Goal: Check status

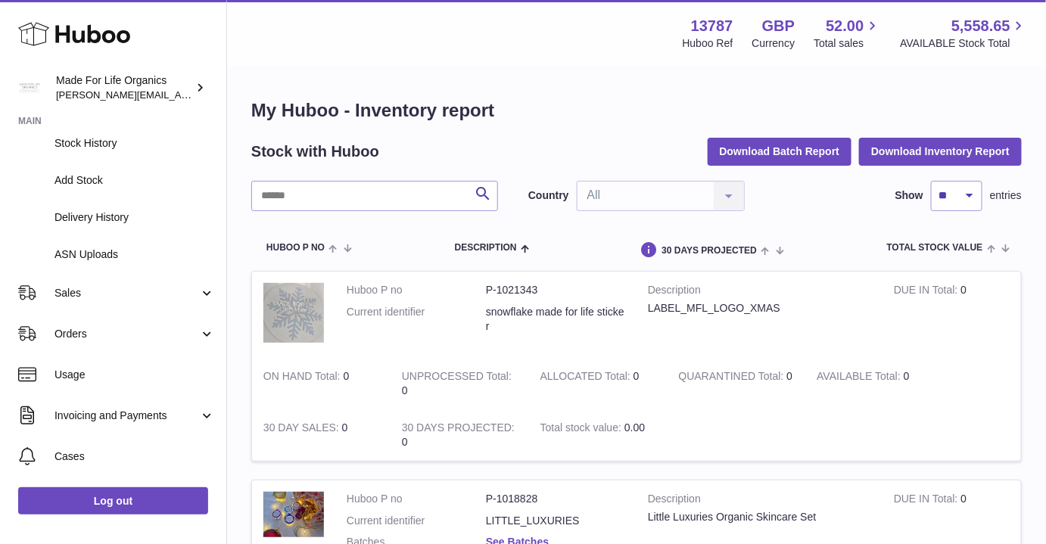
scroll to position [206, 0]
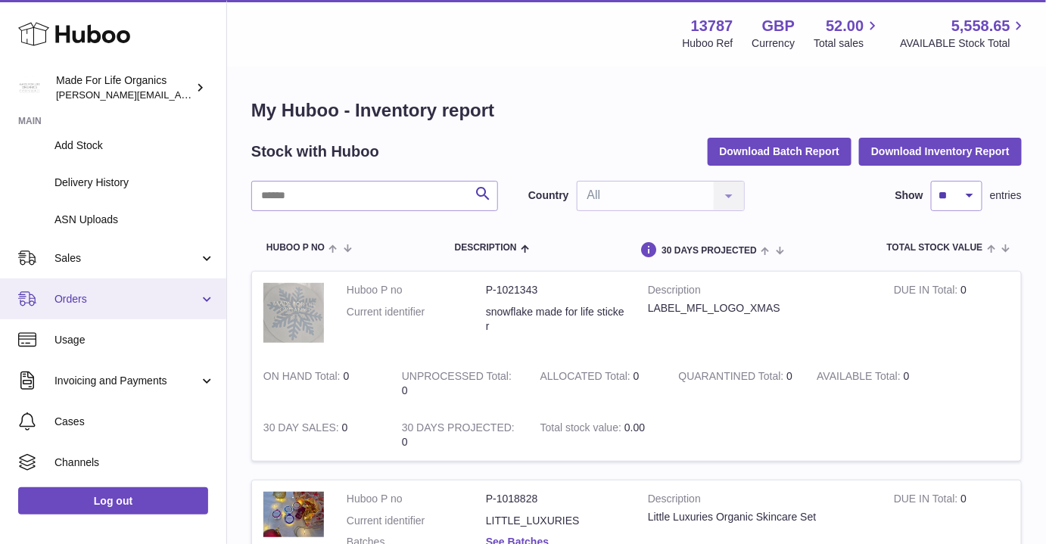
click at [79, 305] on span "Orders" at bounding box center [126, 299] width 145 height 14
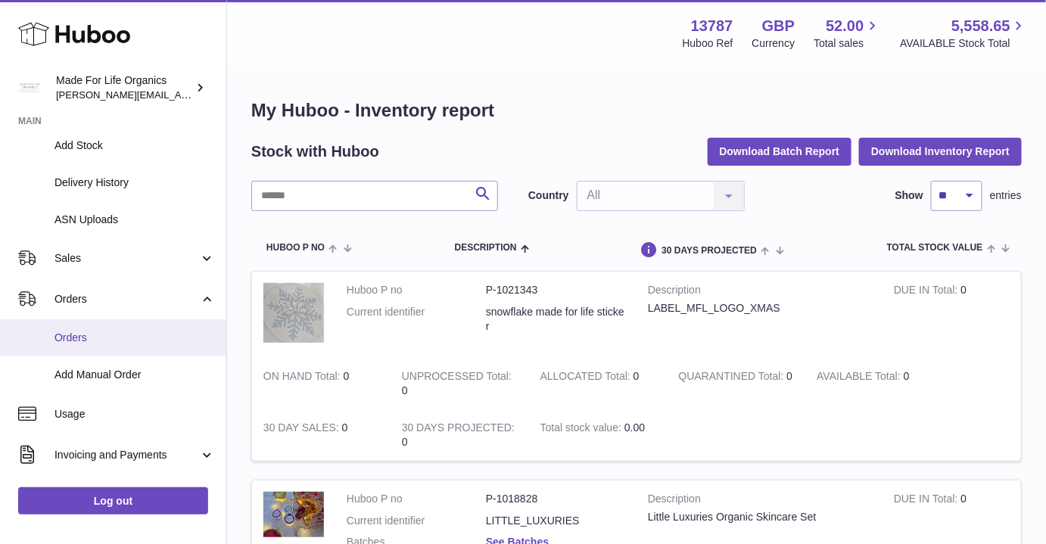
click at [70, 334] on span "Orders" at bounding box center [134, 338] width 160 height 14
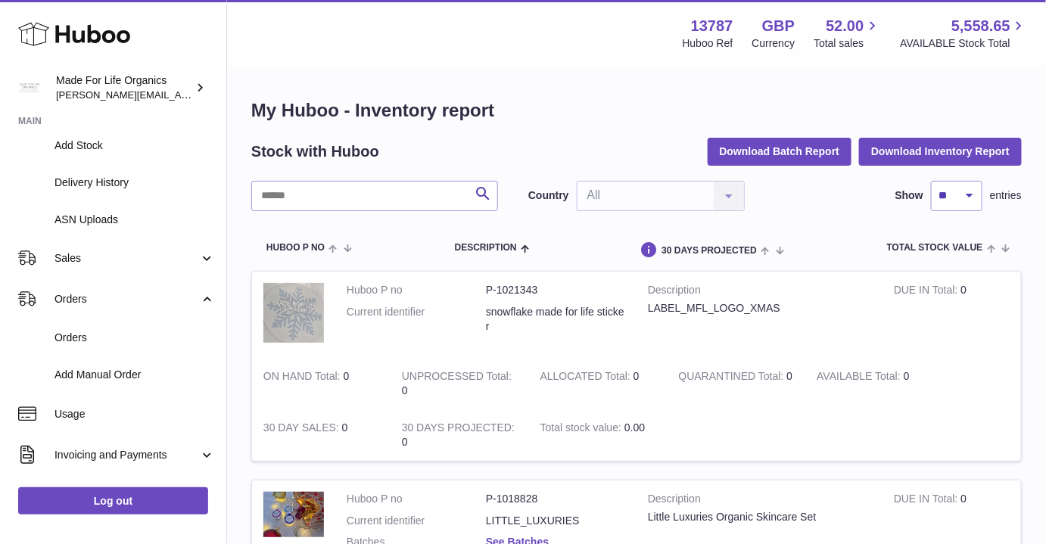
click at [85, 33] on icon at bounding box center [74, 34] width 112 height 30
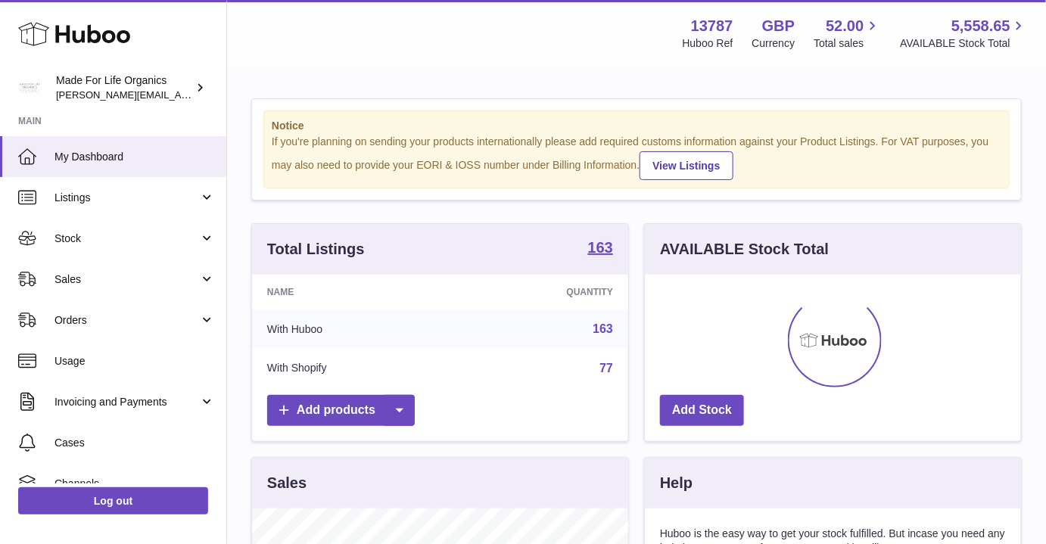
scroll to position [236, 376]
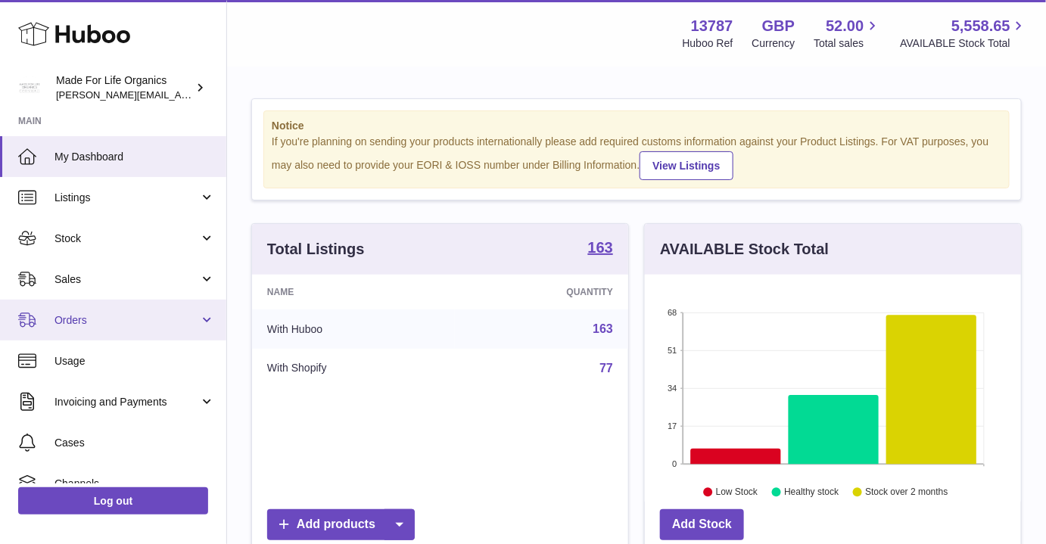
click at [73, 320] on span "Orders" at bounding box center [126, 320] width 145 height 14
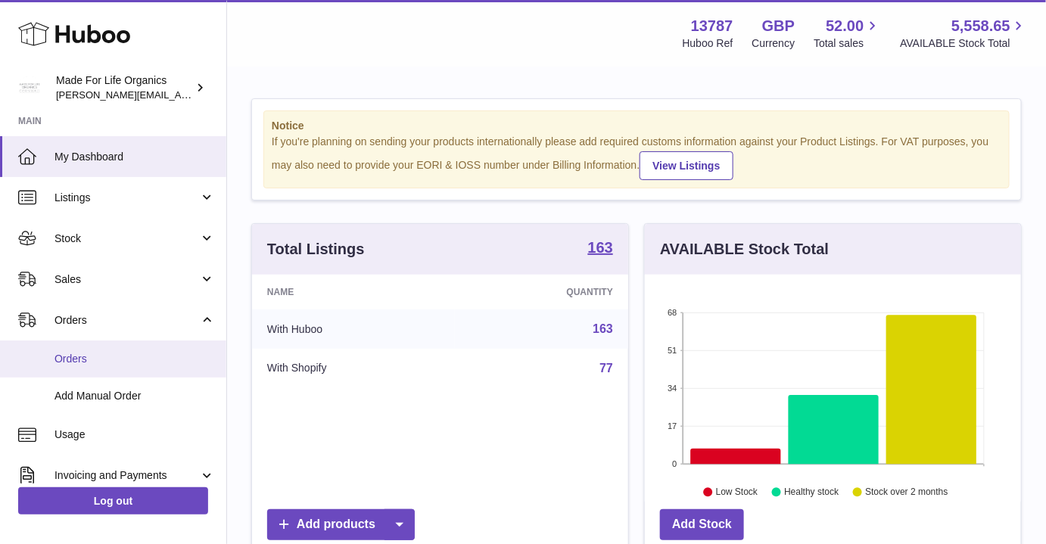
click at [62, 362] on span "Orders" at bounding box center [134, 359] width 160 height 14
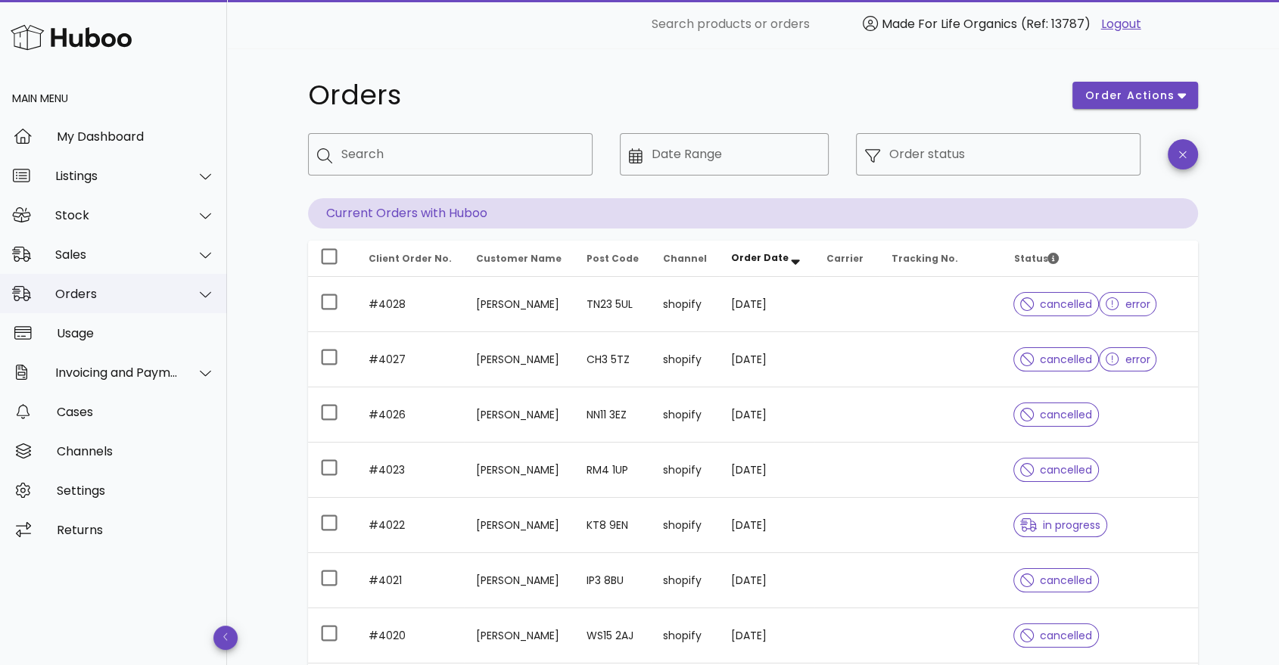
click at [204, 295] on icon at bounding box center [205, 295] width 11 height 14
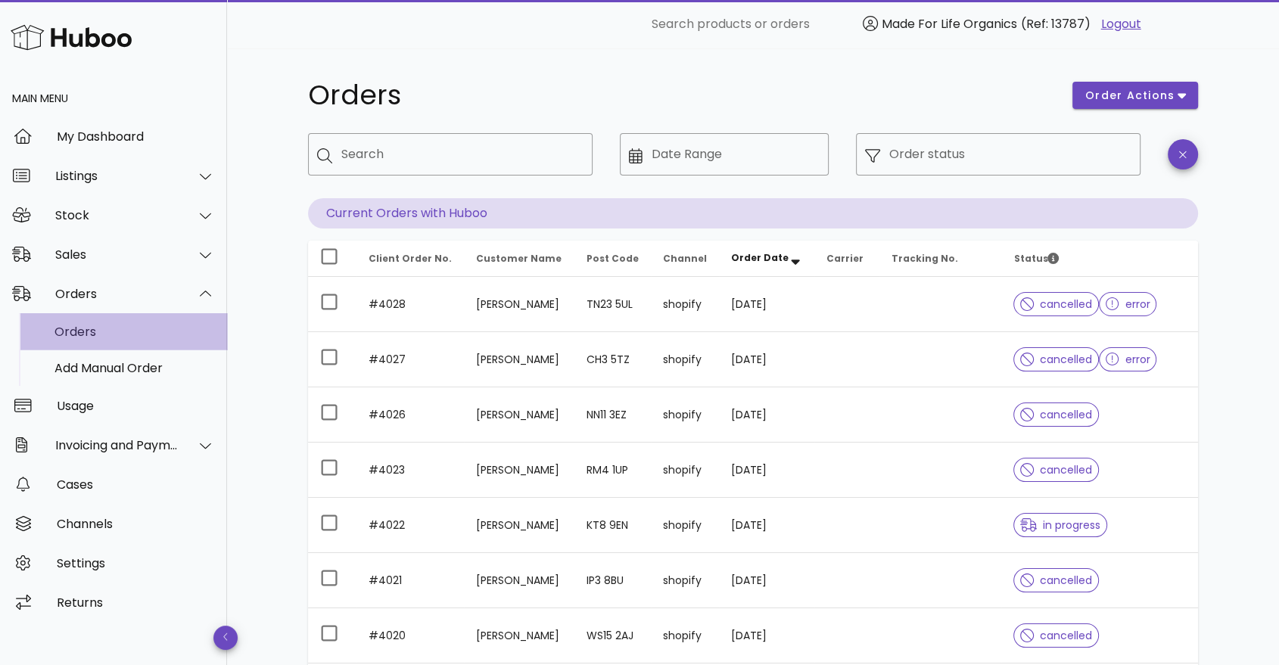
click at [77, 334] on div "Orders" at bounding box center [134, 332] width 160 height 14
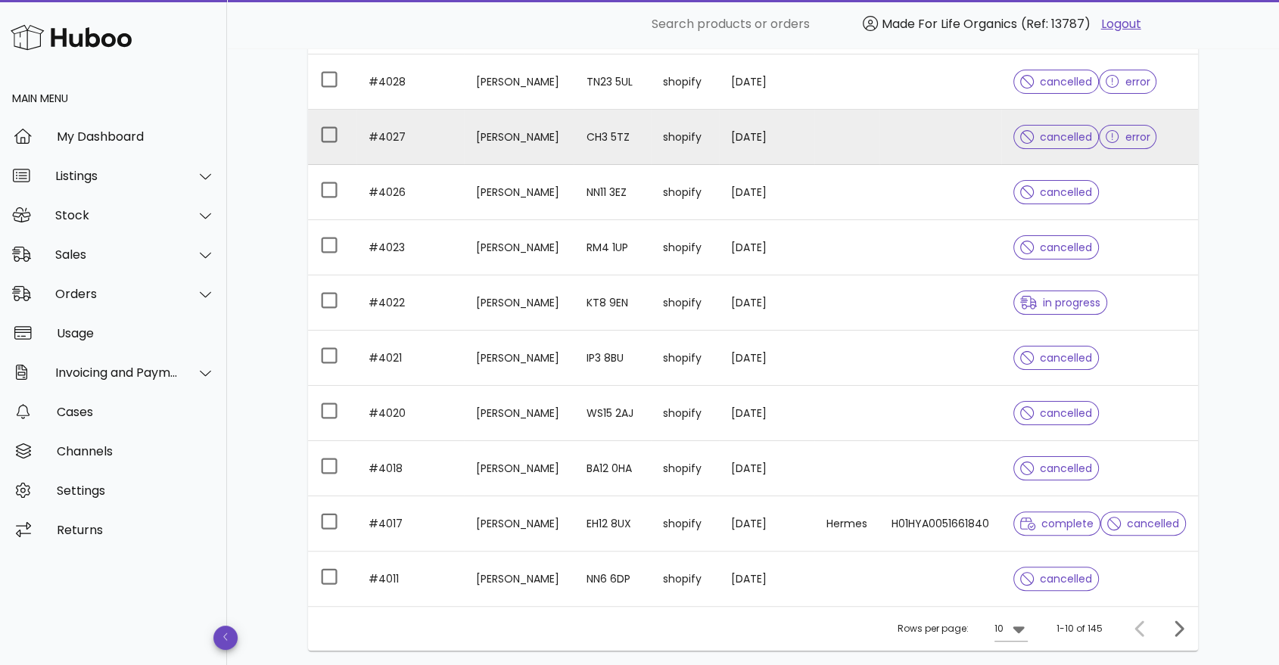
scroll to position [252, 0]
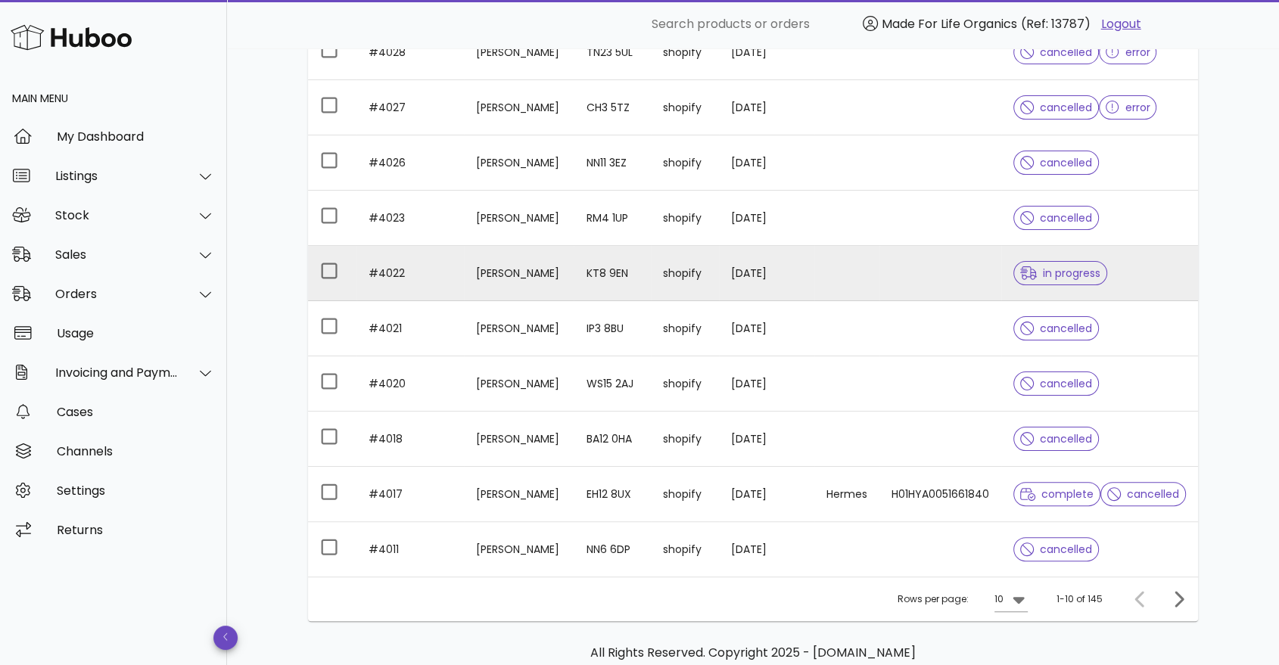
click at [394, 274] on td "#4022" at bounding box center [409, 273] width 107 height 55
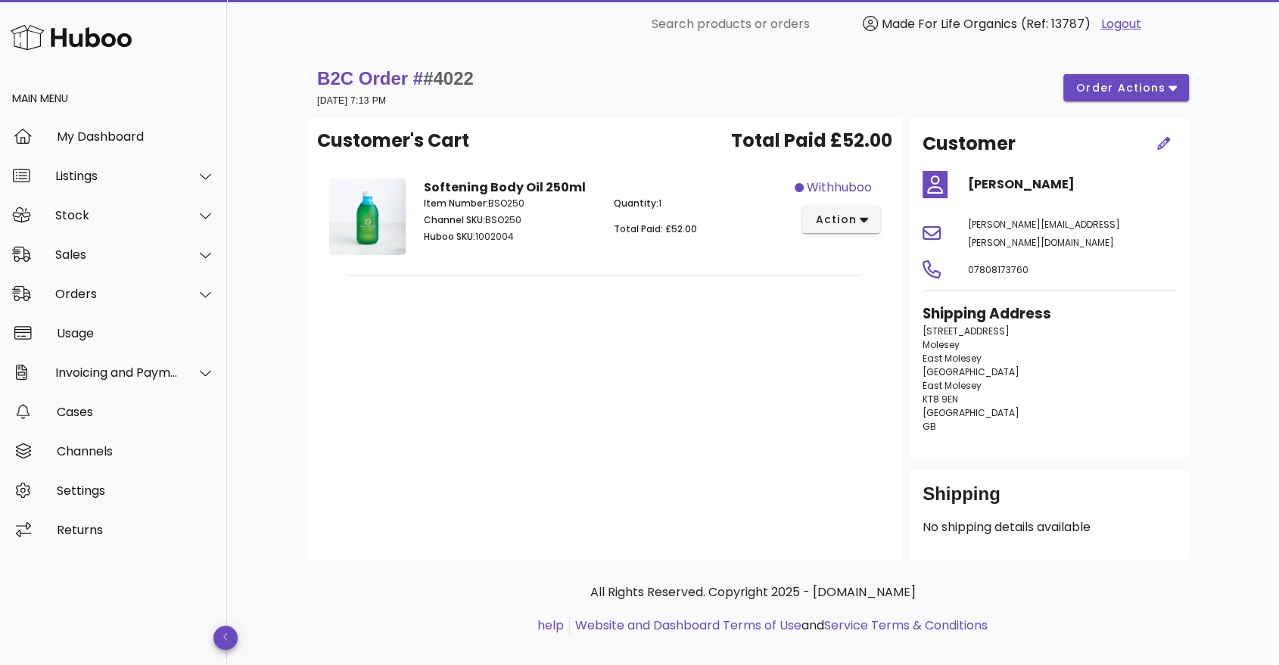
scroll to position [252, 0]
